Goal: Task Accomplishment & Management: Manage account settings

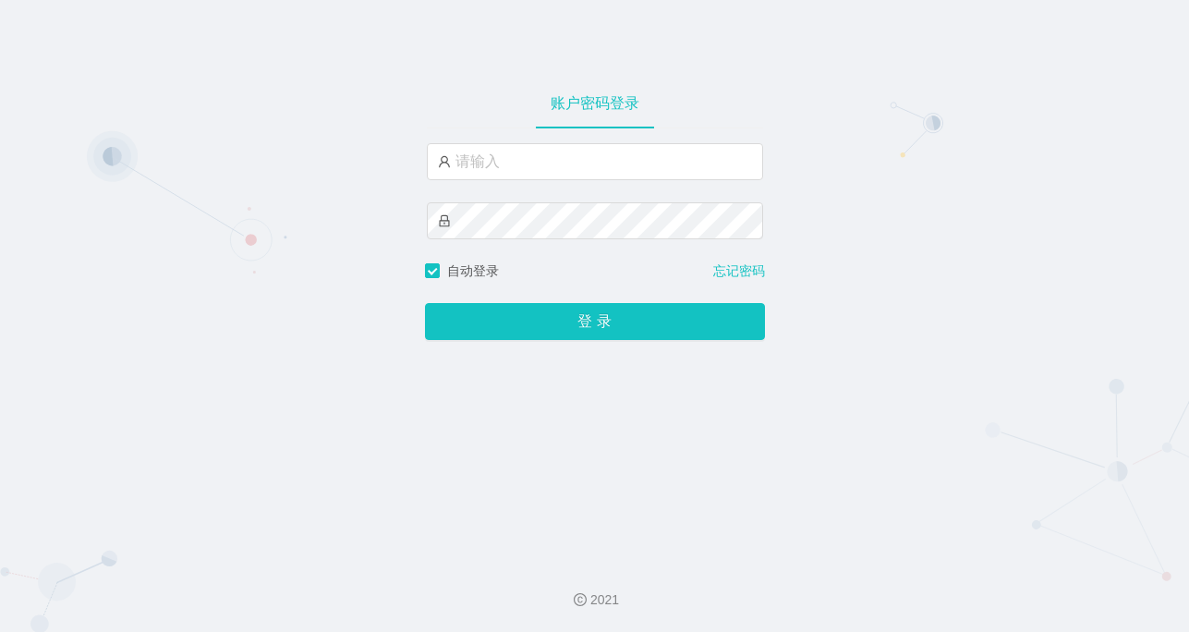
click at [1079, 161] on div "账户密码登录 自动登录 忘记密码 登 录" at bounding box center [594, 273] width 1189 height 546
drag, startPoint x: 628, startPoint y: 185, endPoint x: 642, endPoint y: 167, distance: 22.4
click at [628, 185] on div at bounding box center [595, 202] width 336 height 118
click at [643, 166] on input "text" at bounding box center [595, 161] width 336 height 37
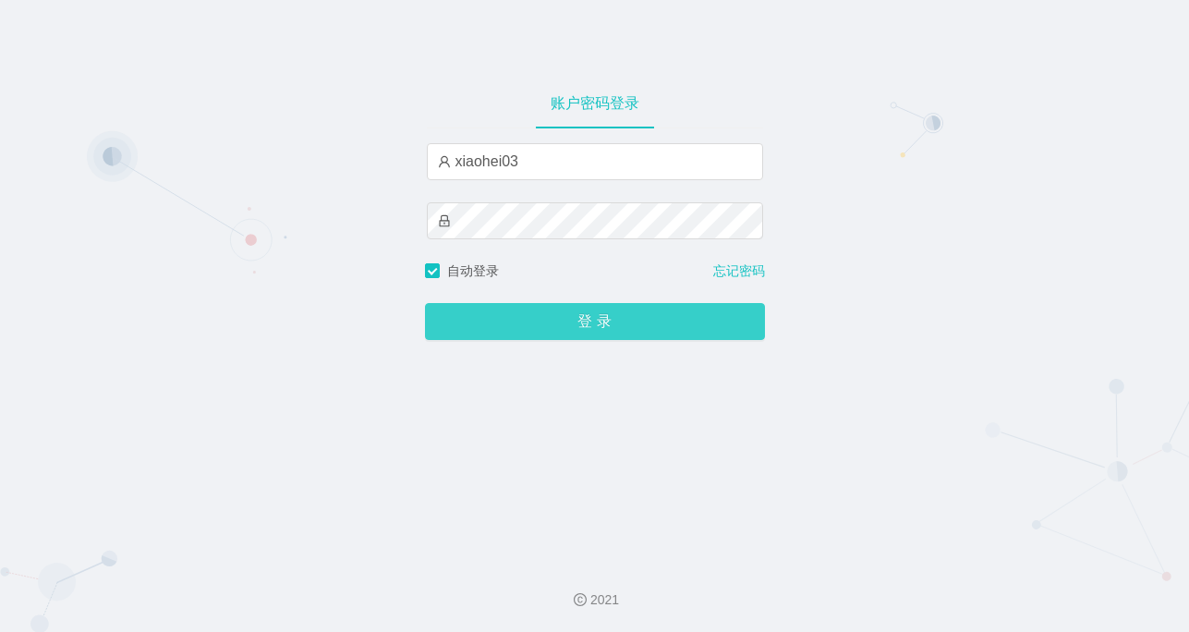
click at [523, 317] on button "登 录" at bounding box center [595, 321] width 340 height 37
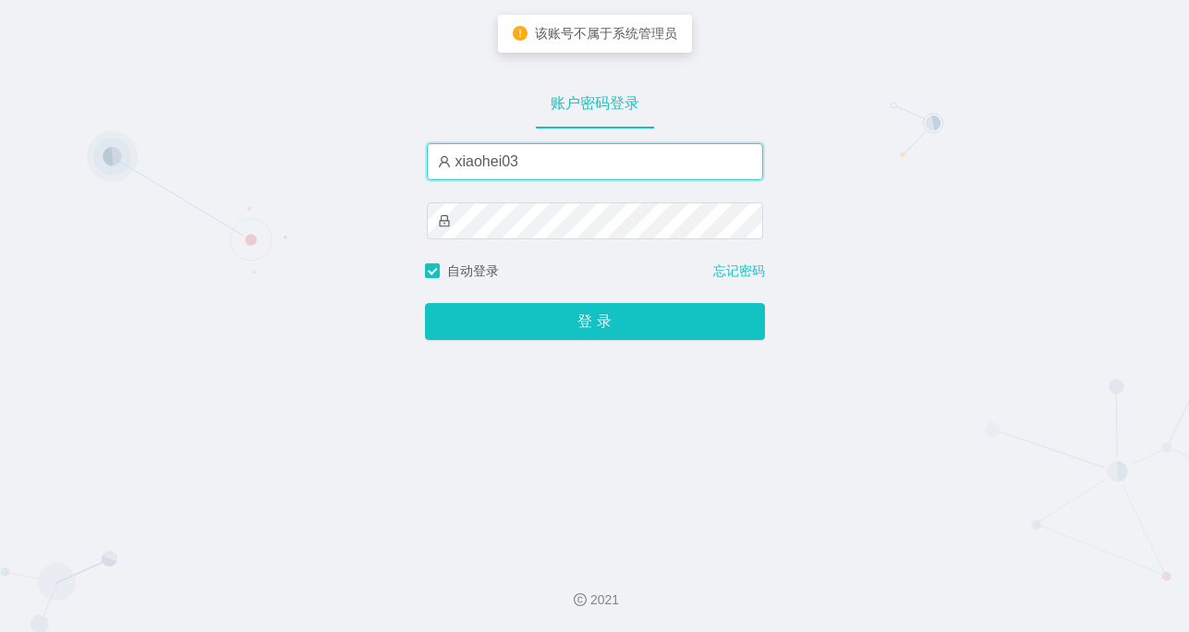
click at [609, 178] on input "xiaohei03" at bounding box center [595, 161] width 336 height 37
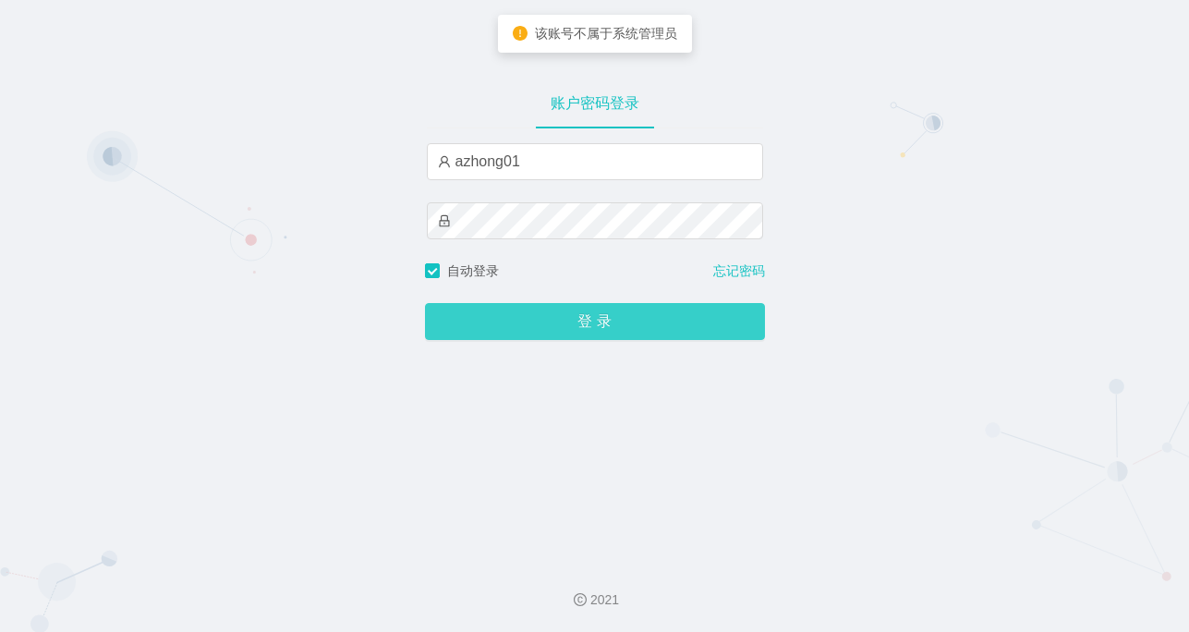
click at [563, 328] on button "登 录" at bounding box center [595, 321] width 340 height 37
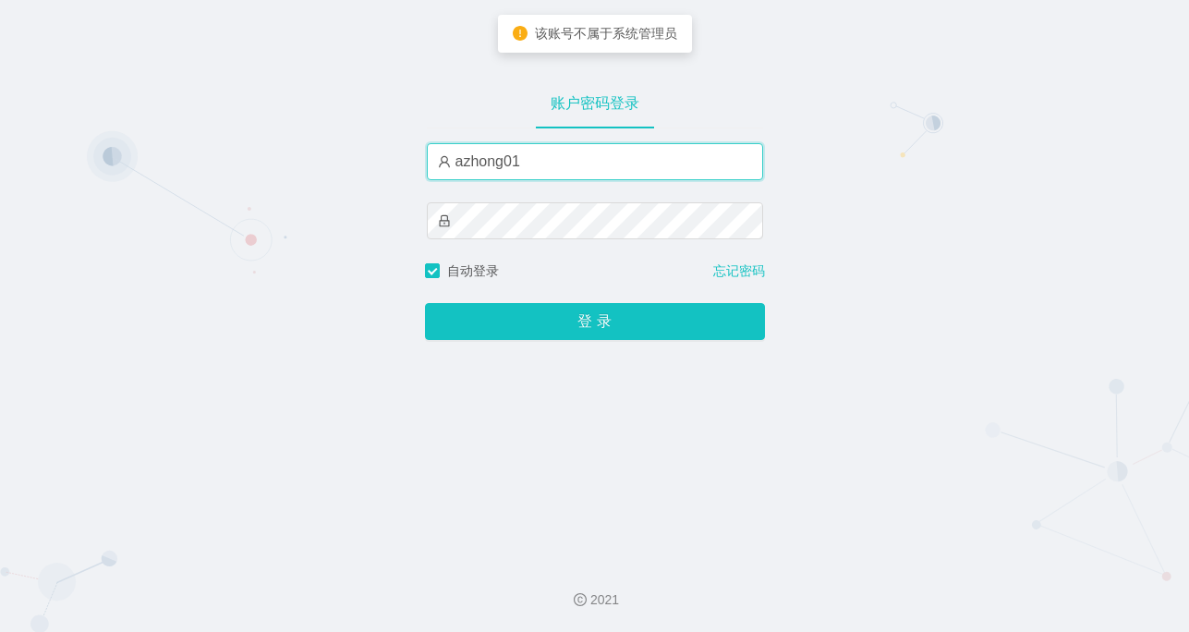
drag, startPoint x: 618, startPoint y: 166, endPoint x: 631, endPoint y: 180, distance: 19.0
click at [618, 166] on input "azhong01" at bounding box center [595, 161] width 336 height 37
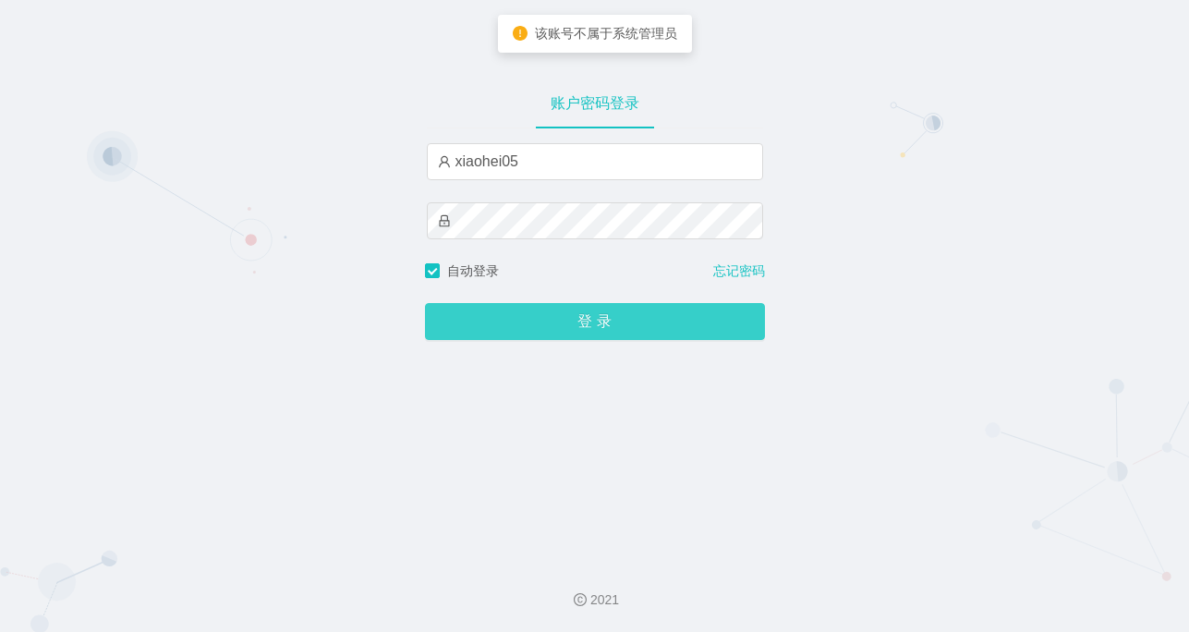
click at [572, 338] on button "登 录" at bounding box center [595, 321] width 340 height 37
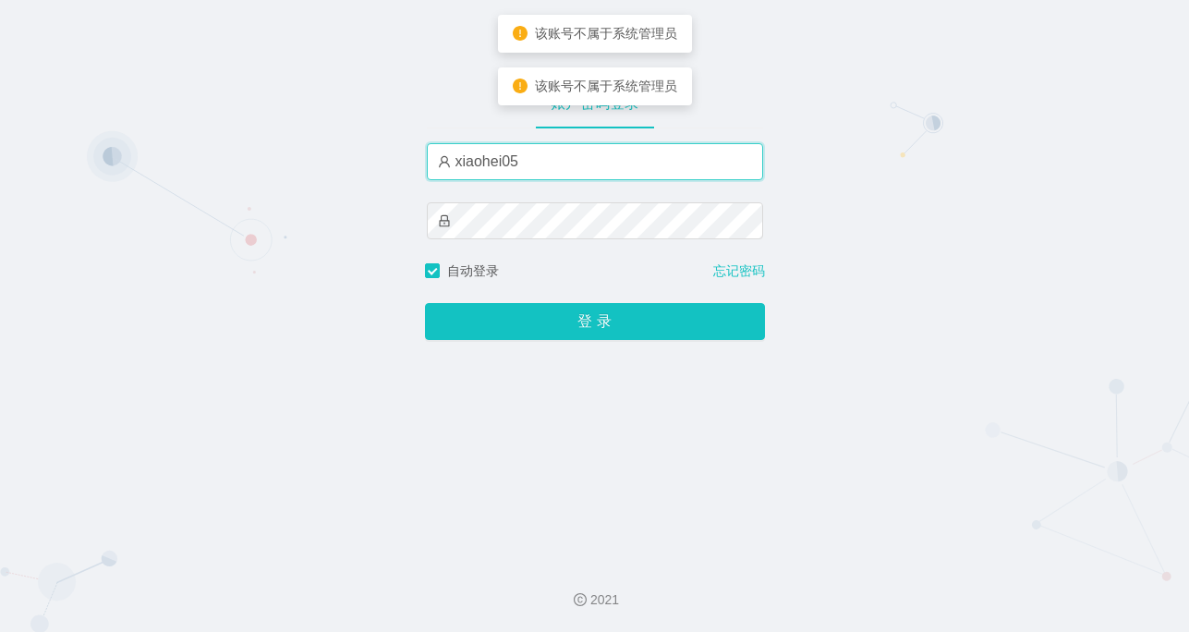
click at [631, 150] on input "xiaohei05" at bounding box center [595, 161] width 336 height 37
type input "xiaohei06"
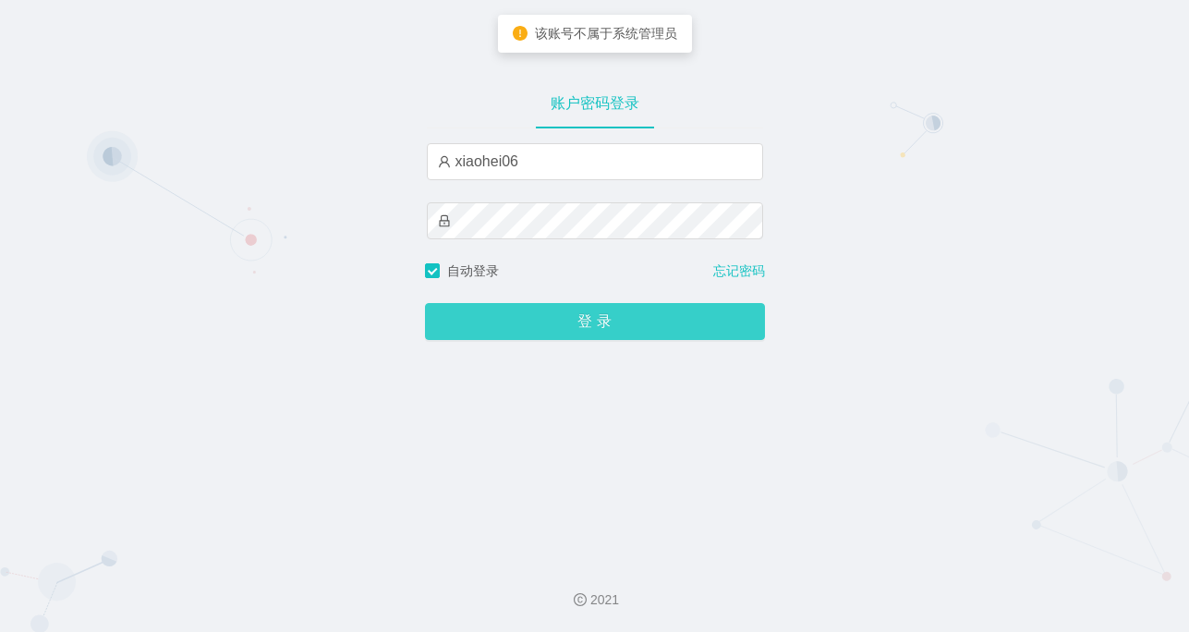
click at [536, 327] on button "登 录" at bounding box center [595, 321] width 340 height 37
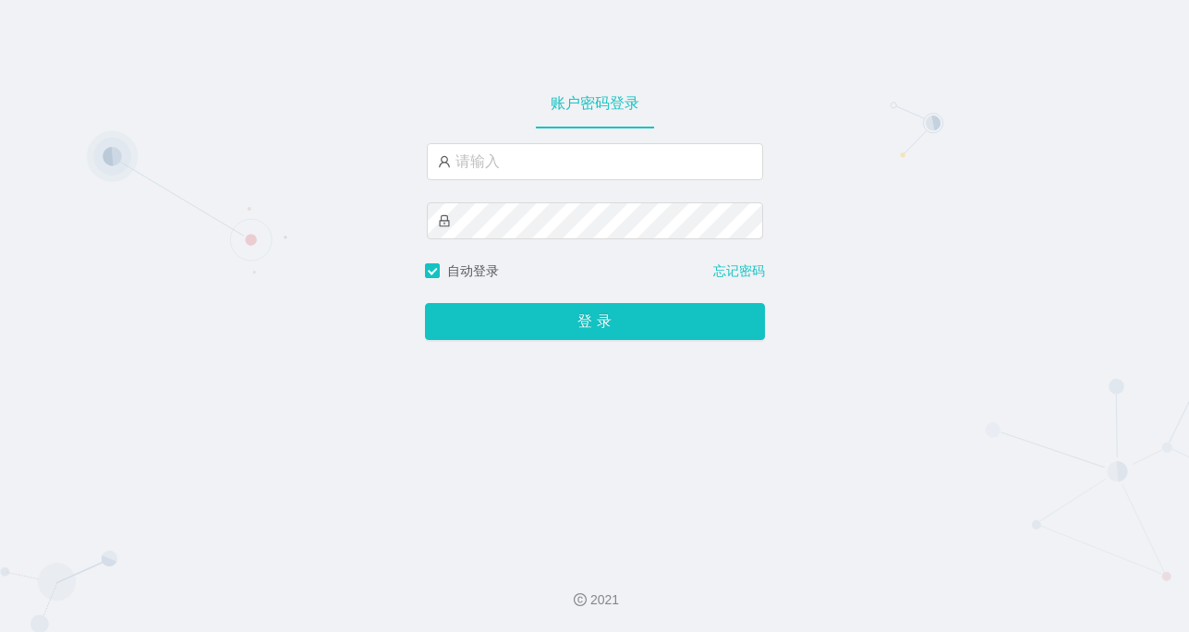
type input "xiaohei03"
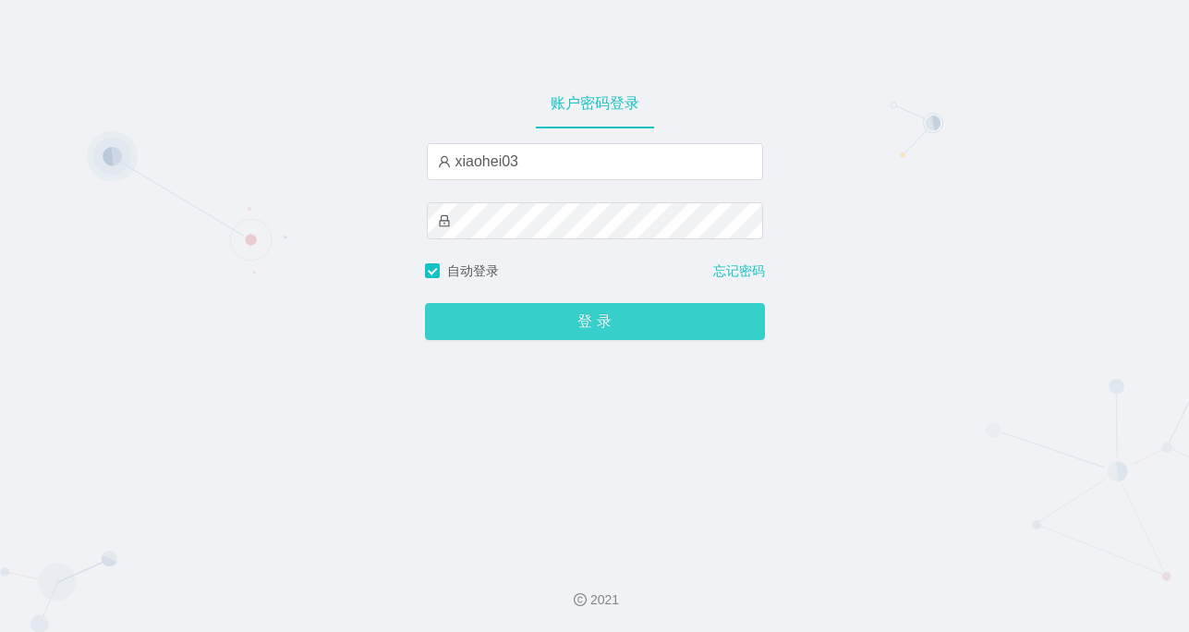
click at [541, 309] on button "登 录" at bounding box center [595, 321] width 340 height 37
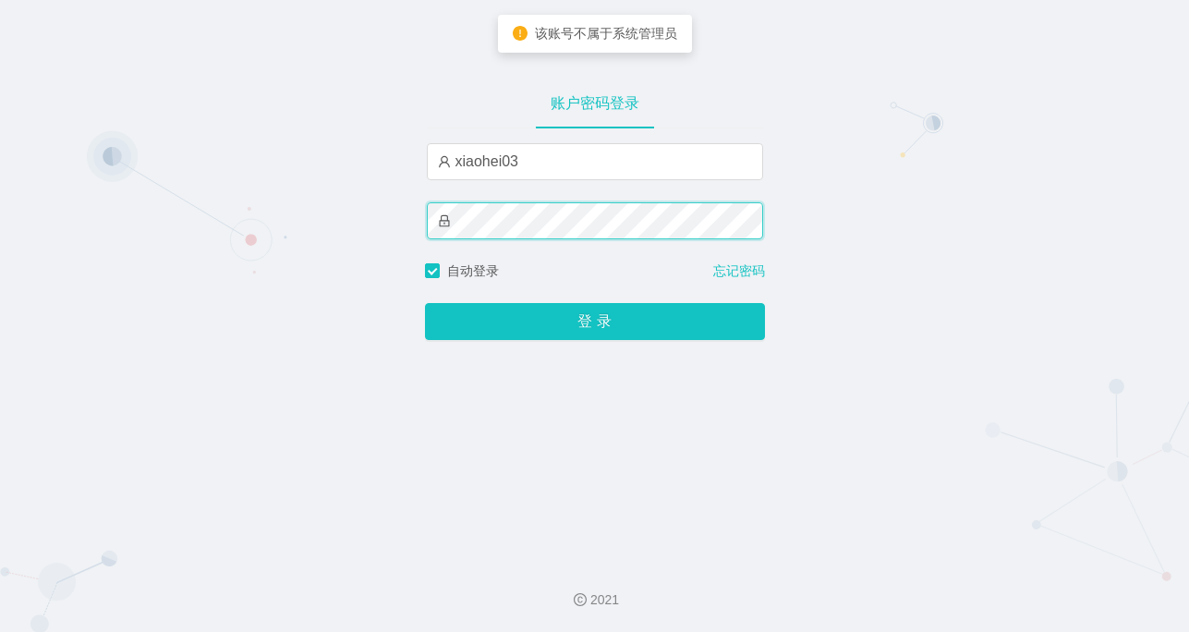
click at [406, 218] on div "账户密码登录 xiaohei03 自动登录 忘记密码 登 录" at bounding box center [594, 273] width 1189 height 546
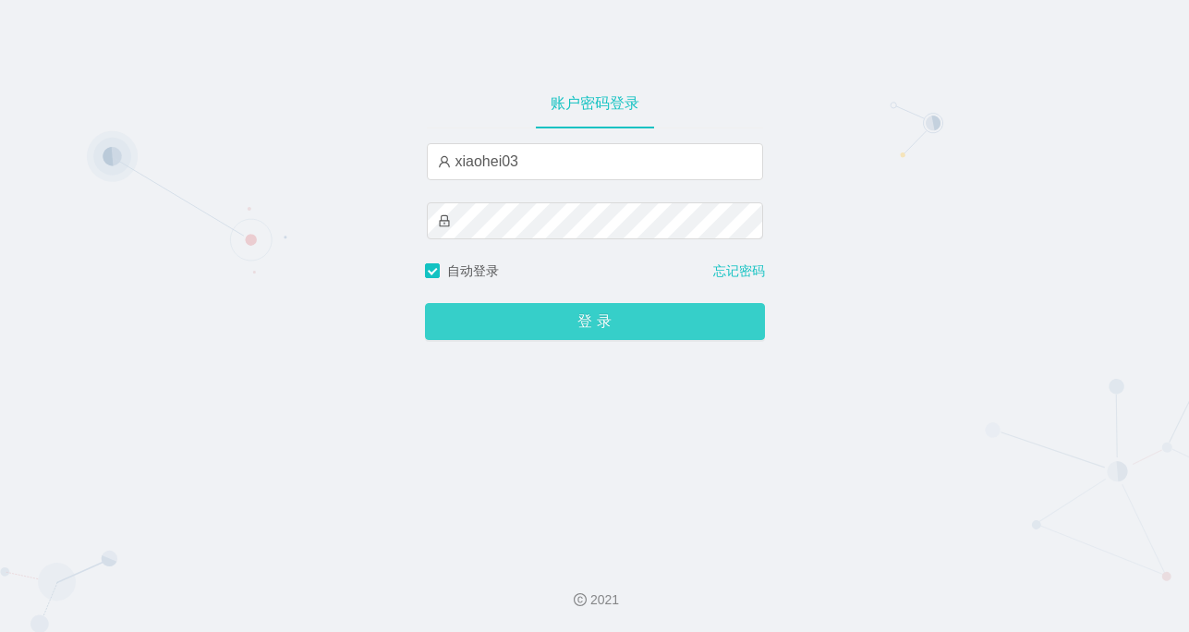
click at [456, 321] on button "登 录" at bounding box center [595, 321] width 340 height 37
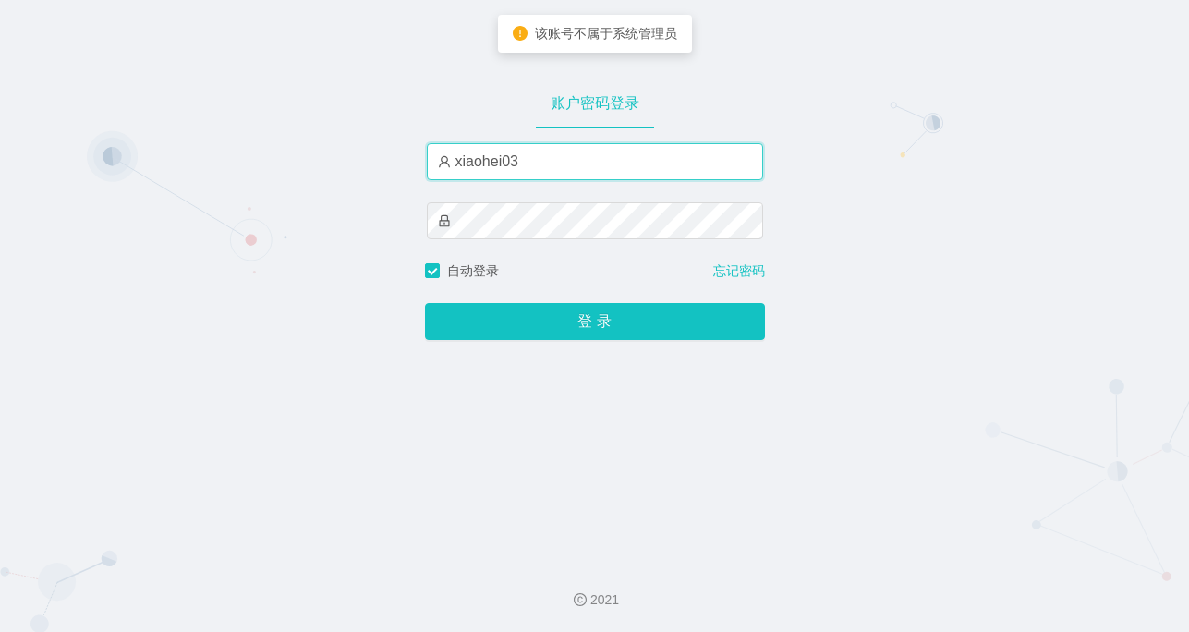
click at [599, 161] on input "xiaohei03" at bounding box center [595, 161] width 336 height 37
